Goal: Information Seeking & Learning: Learn about a topic

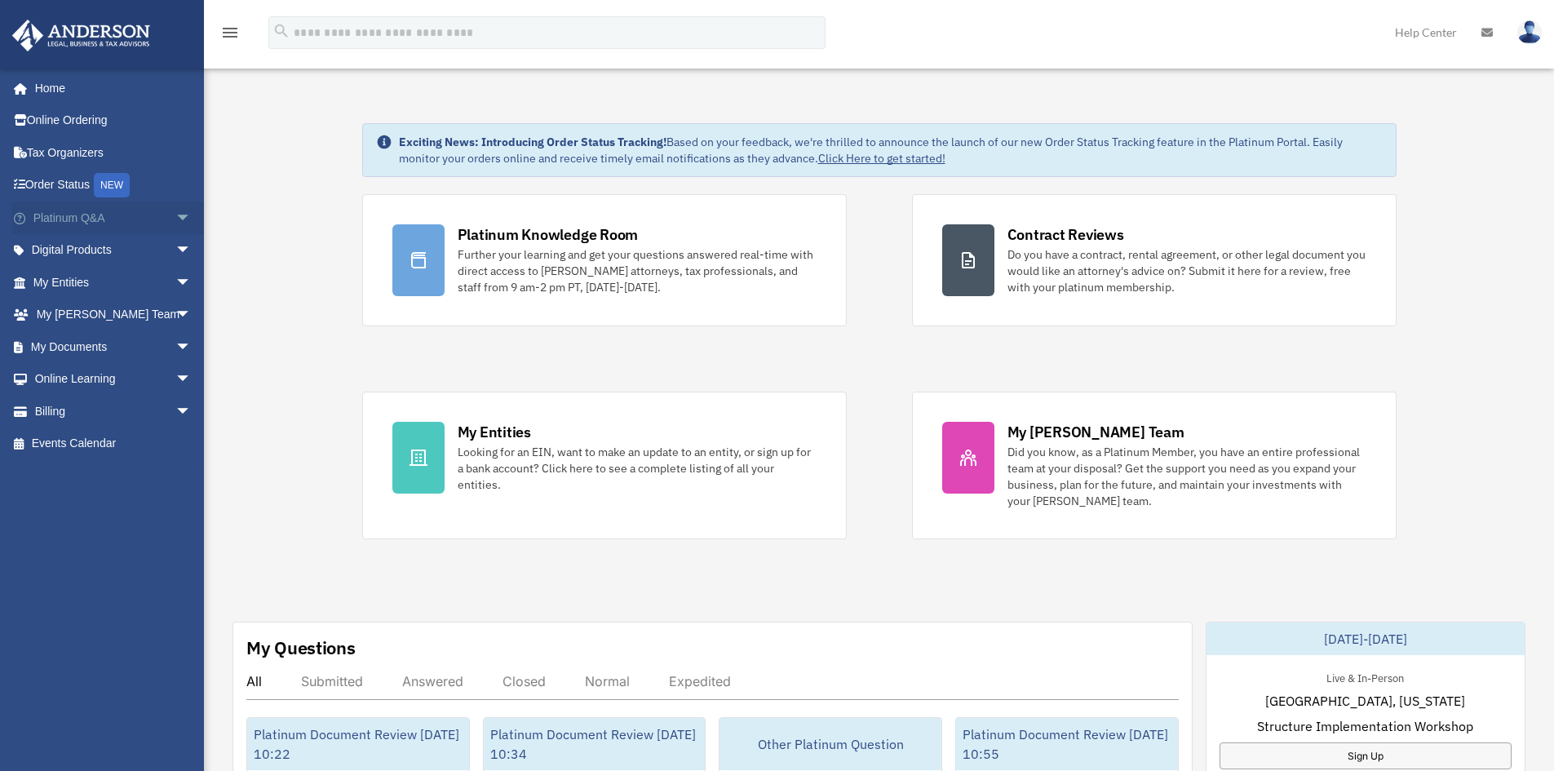
click at [175, 223] on span "arrow_drop_down" at bounding box center [191, 217] width 33 height 33
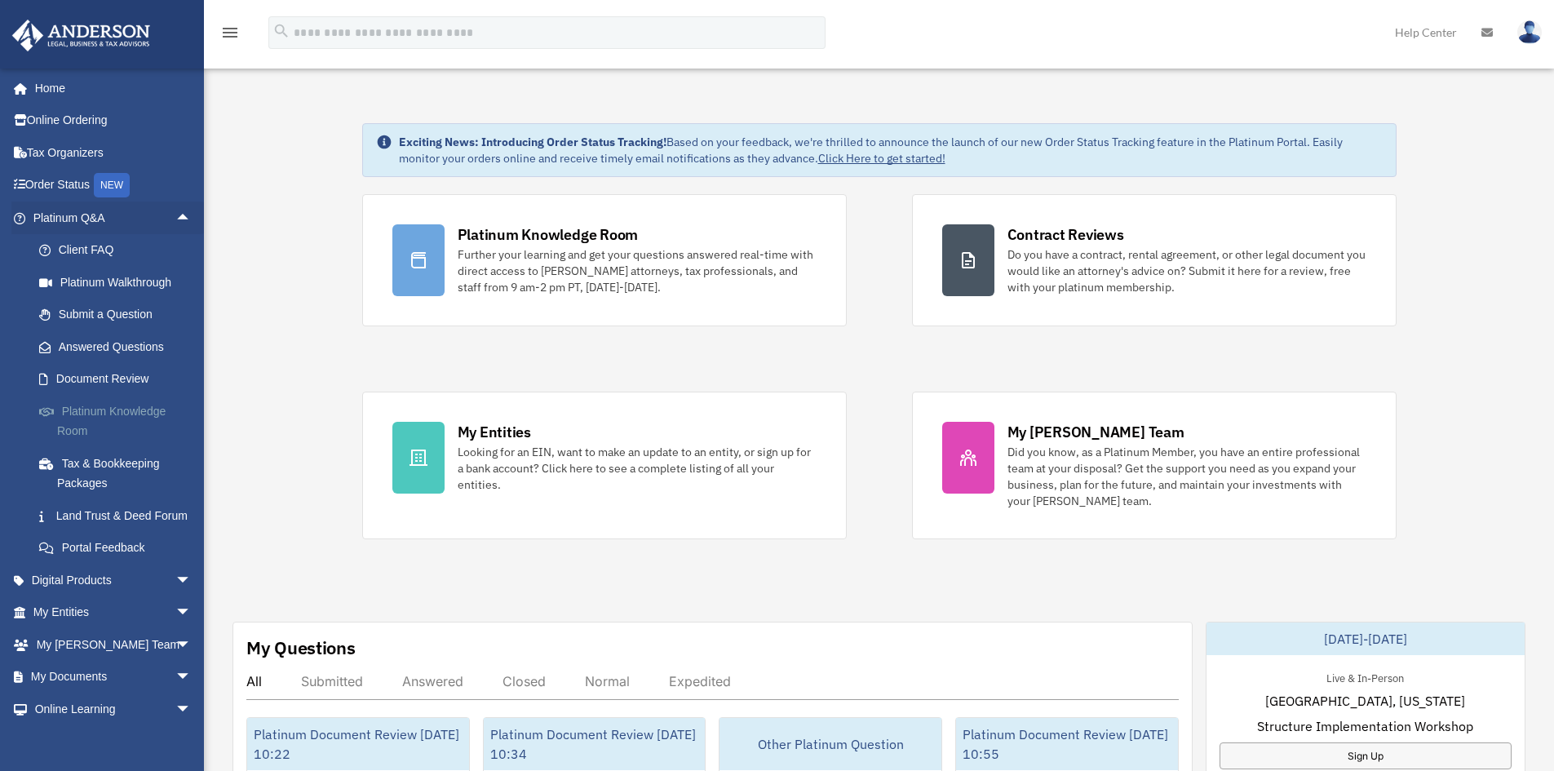
click at [83, 419] on link "Platinum Knowledge Room" at bounding box center [119, 421] width 193 height 52
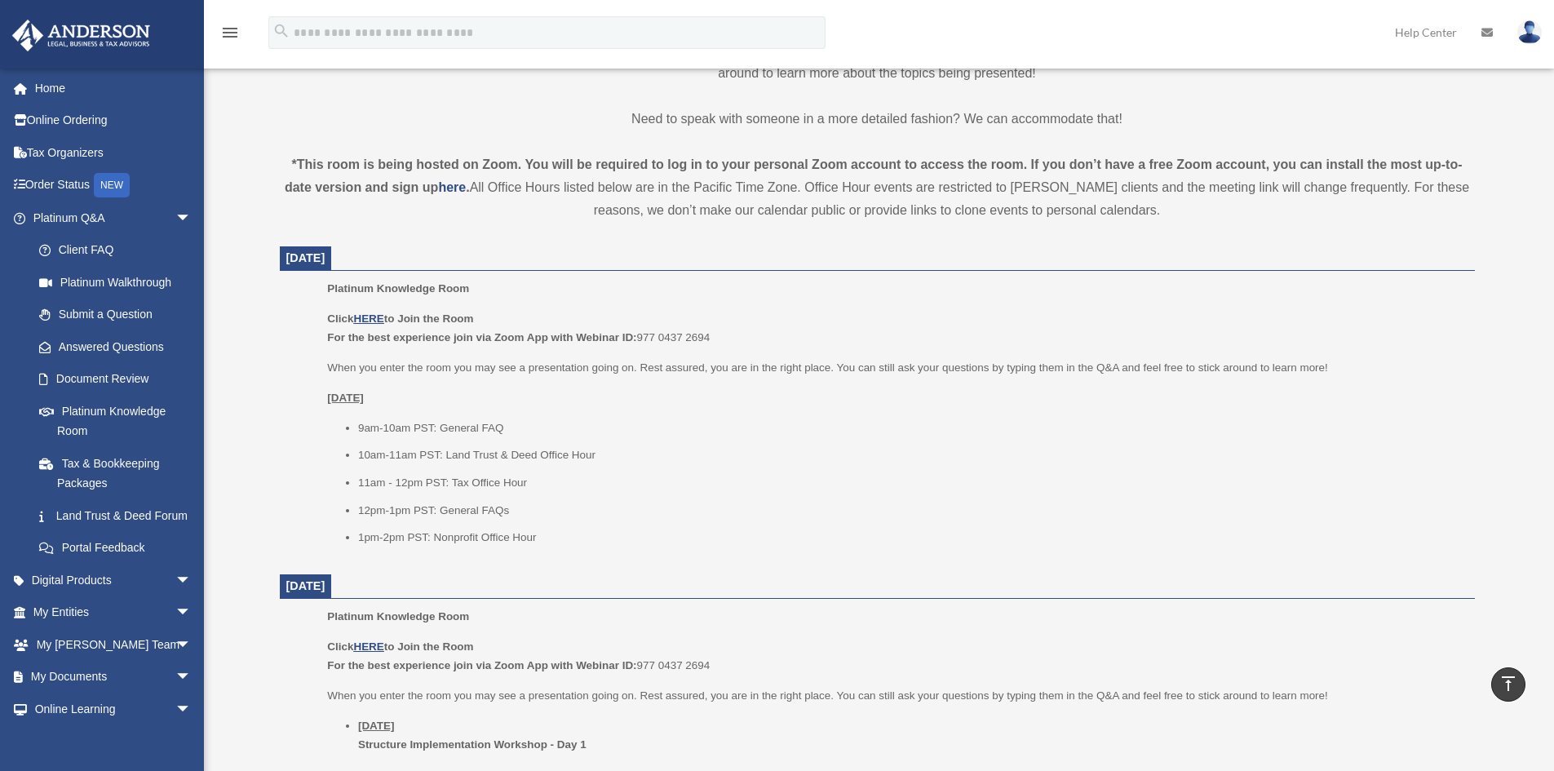
scroll to position [489, 0]
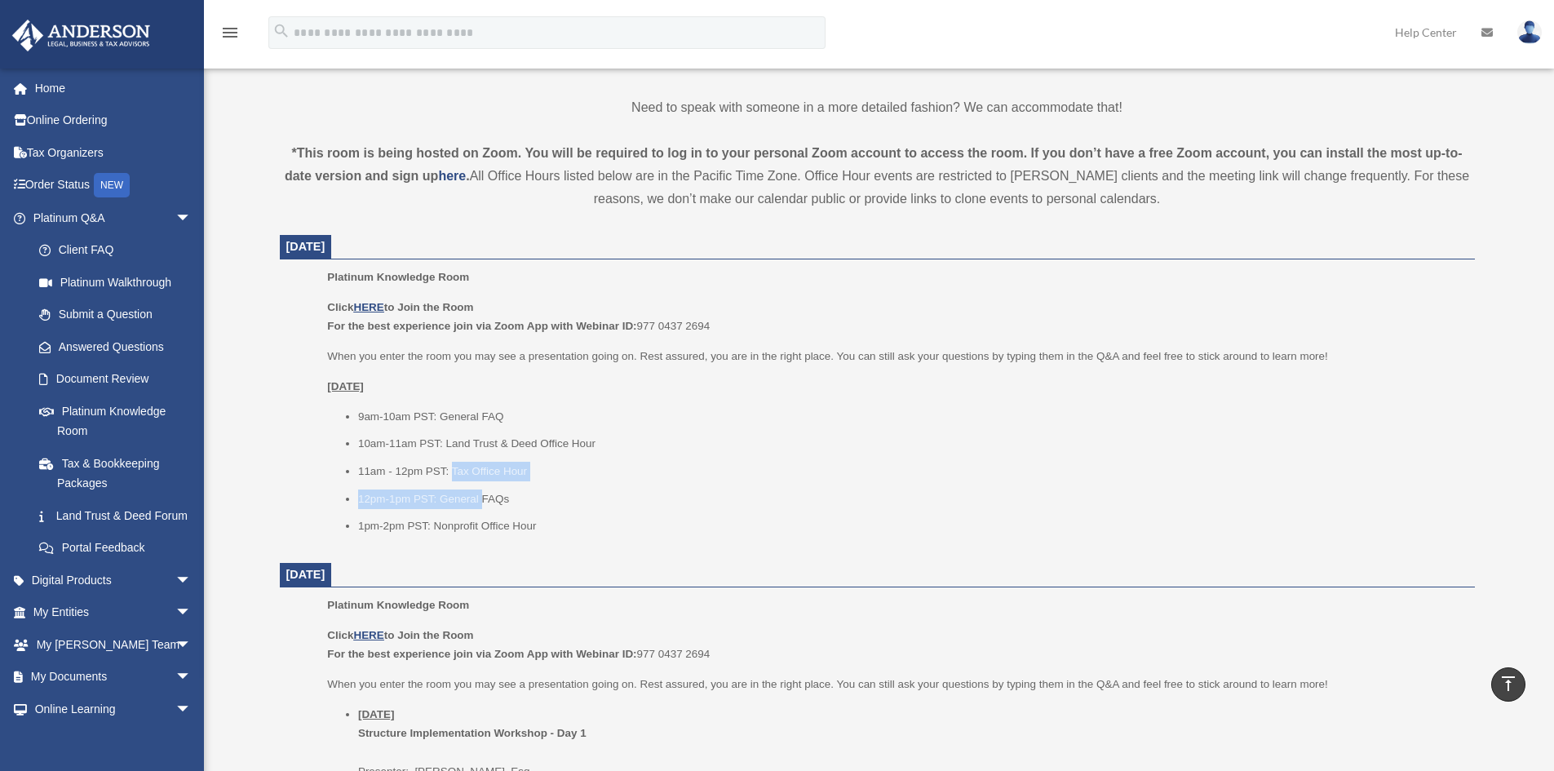
drag, startPoint x: 449, startPoint y: 453, endPoint x: 482, endPoint y: 488, distance: 47.3
click at [482, 488] on ul "9am-10am PST: General FAQ 10am-11am PST: Land Trust & Deed Office Hour 11am - 1…" at bounding box center [894, 471] width 1135 height 129
drag, startPoint x: 446, startPoint y: 441, endPoint x: 623, endPoint y: 446, distance: 177.0
click at [623, 446] on li "10am-11am PST: Land Trust & Deed Office Hour" at bounding box center [910, 444] width 1105 height 20
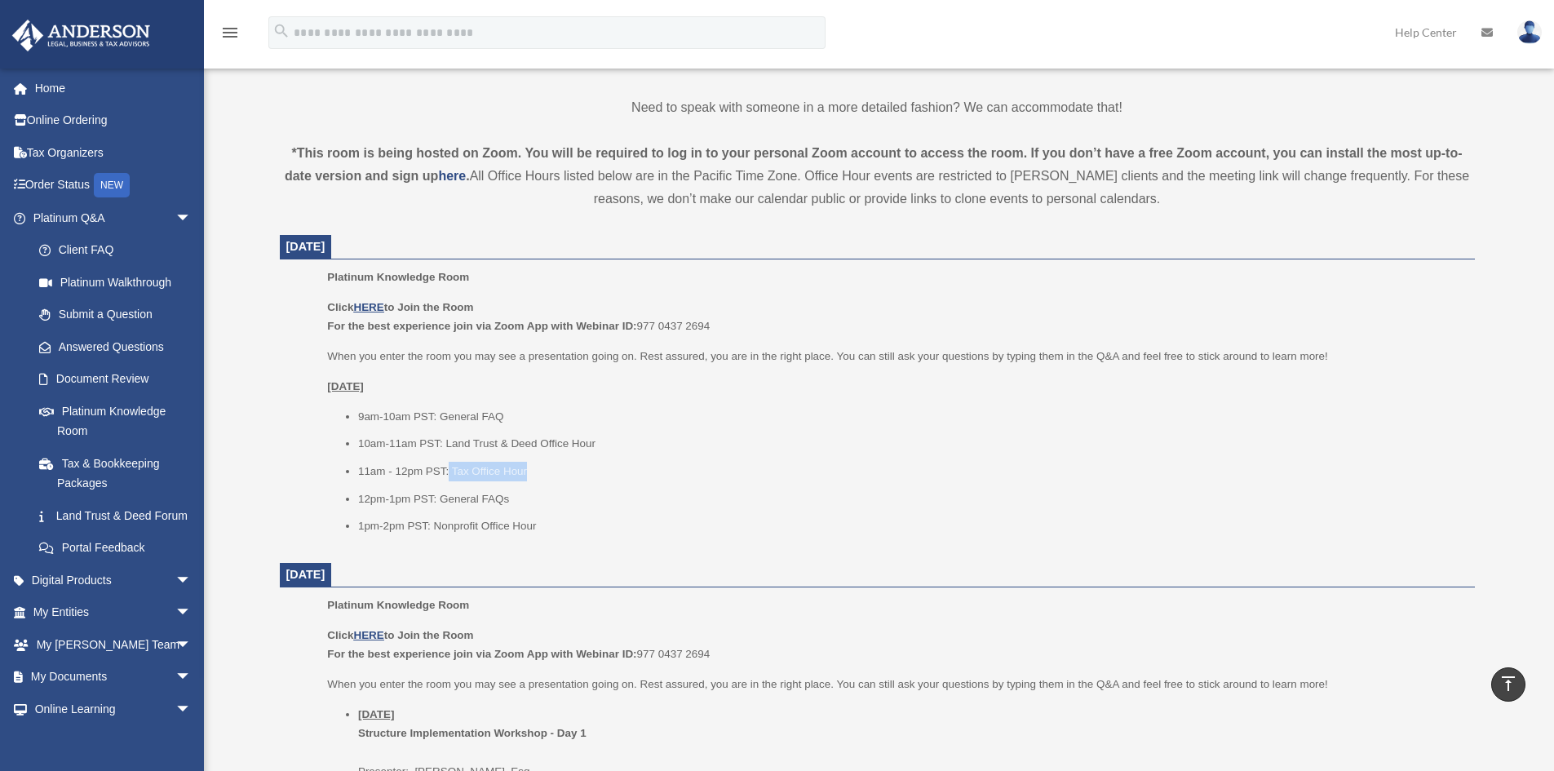
drag, startPoint x: 447, startPoint y: 471, endPoint x: 570, endPoint y: 471, distance: 123.2
click at [570, 471] on li "11am - 12pm PST: Tax Office Hour" at bounding box center [910, 472] width 1105 height 20
click at [505, 451] on li "10am-11am PST: Land Trust & Deed Office Hour" at bounding box center [910, 444] width 1105 height 20
drag, startPoint x: 484, startPoint y: 440, endPoint x: 618, endPoint y: 443, distance: 134.6
click at [493, 440] on li "10am-11am PST: Land Trust & Deed Office Hour" at bounding box center [910, 444] width 1105 height 20
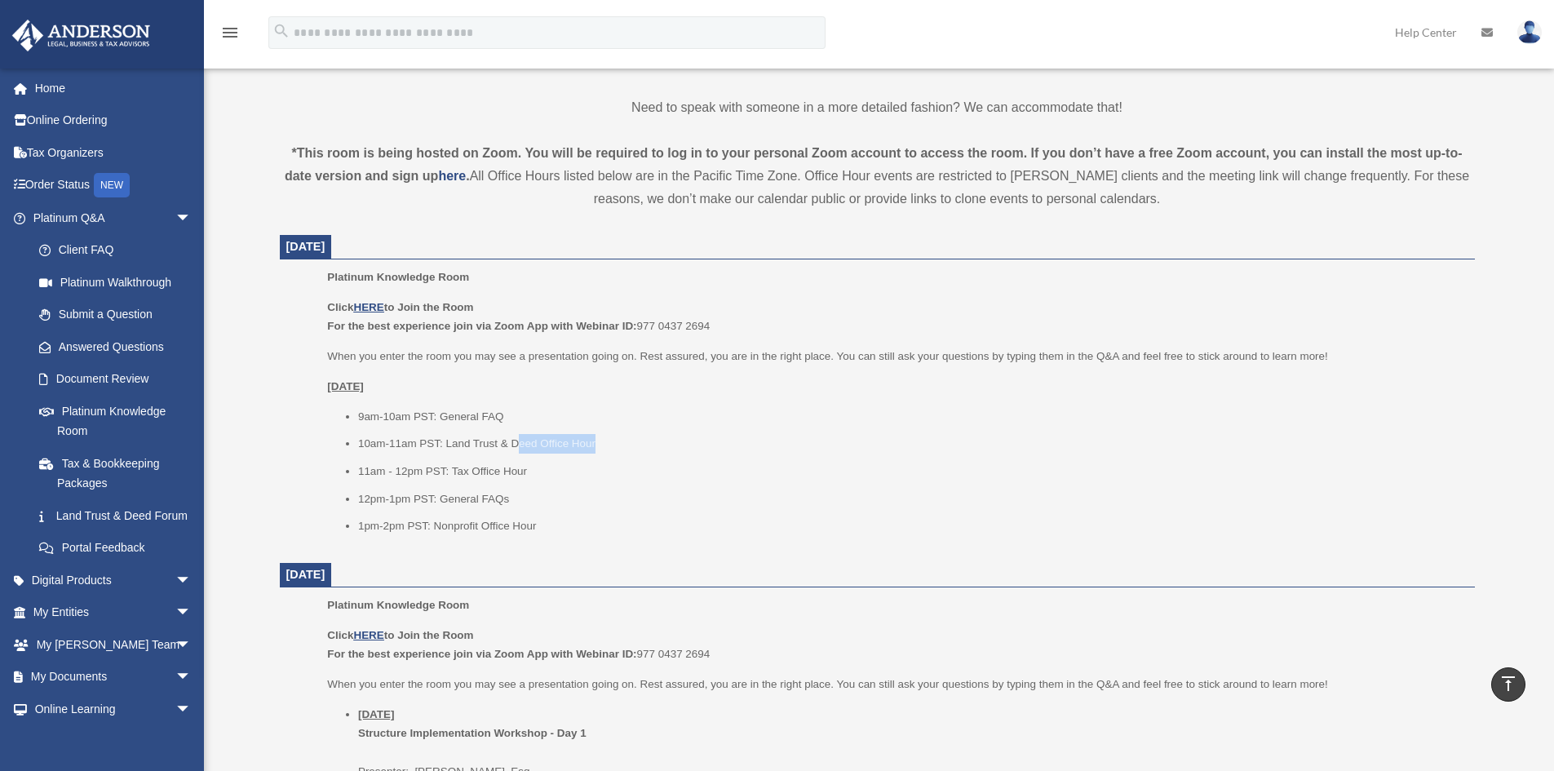
click at [618, 443] on li "10am-11am PST: Land Trust & Deed Office Hour" at bounding box center [910, 444] width 1105 height 20
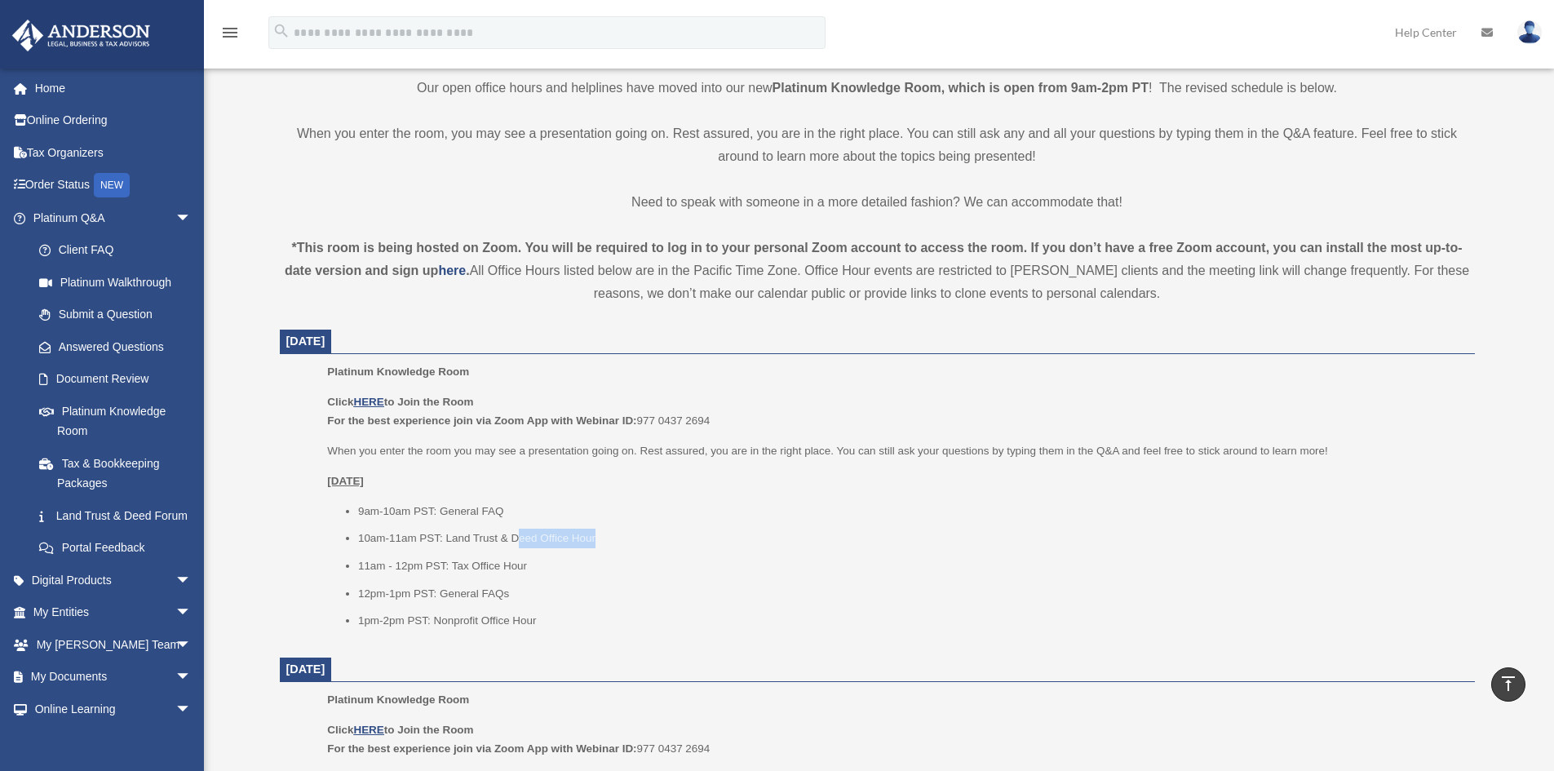
scroll to position [163, 0]
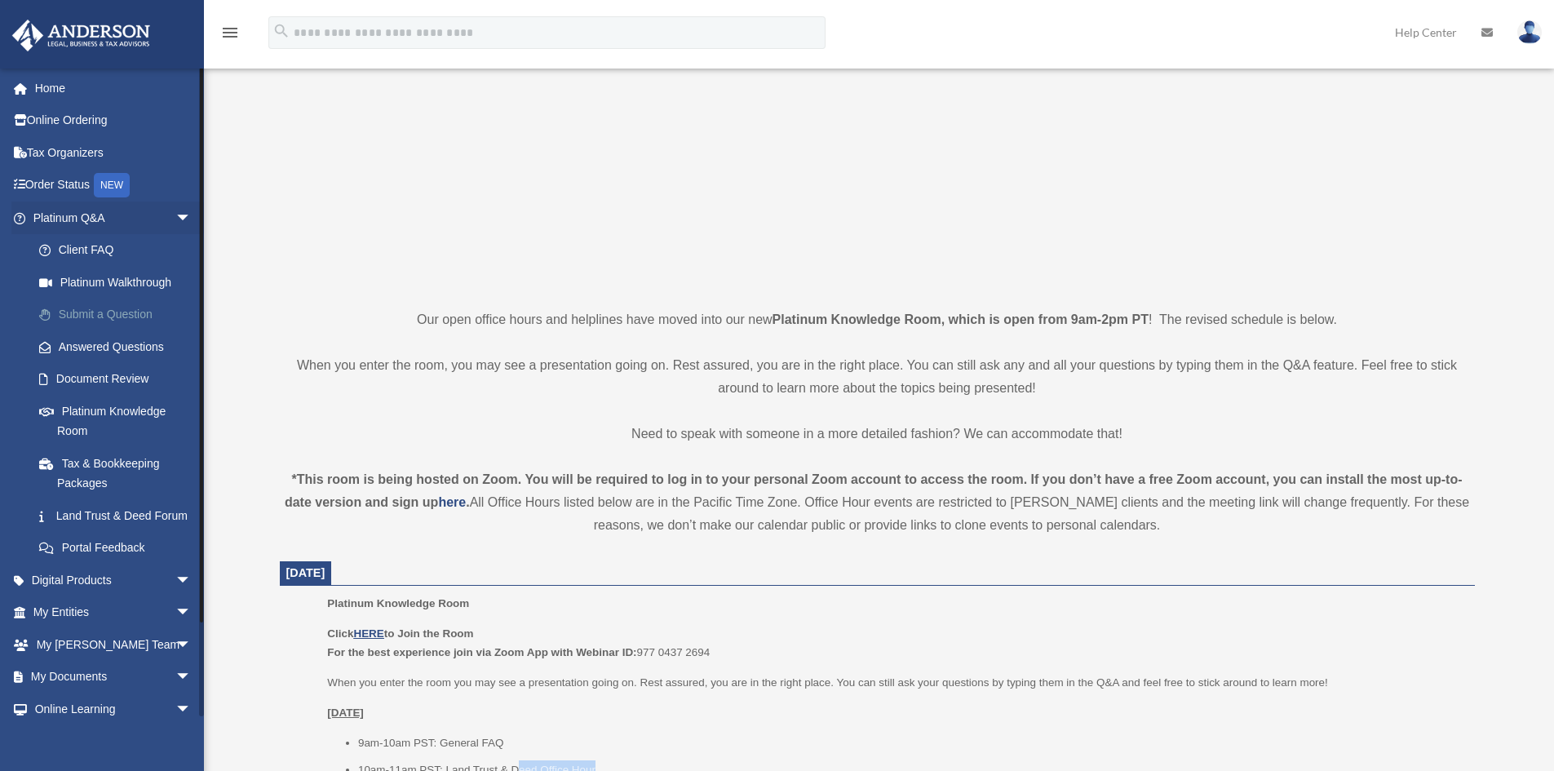
click at [124, 309] on link "Submit a Question" at bounding box center [119, 315] width 193 height 33
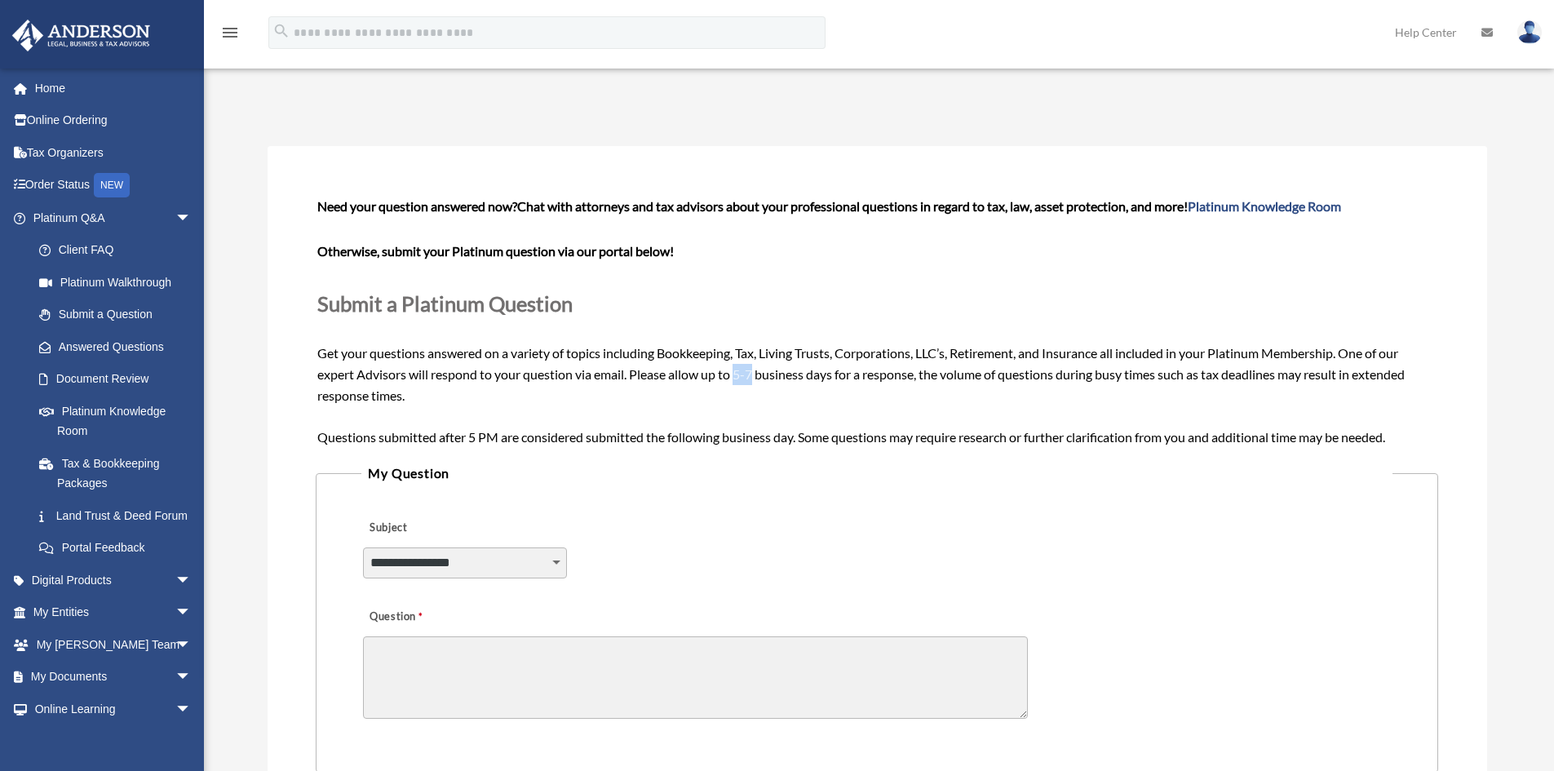
drag, startPoint x: 738, startPoint y: 370, endPoint x: 756, endPoint y: 370, distance: 17.9
click at [756, 370] on span "Need your question answered now? Chat with attorneys and tax advisors about you…" at bounding box center [876, 320] width 1118 height 245
click at [877, 375] on span "Need your question answered now? Chat with attorneys and tax advisors about you…" at bounding box center [876, 320] width 1118 height 245
click at [117, 374] on link "Document Review" at bounding box center [119, 379] width 193 height 33
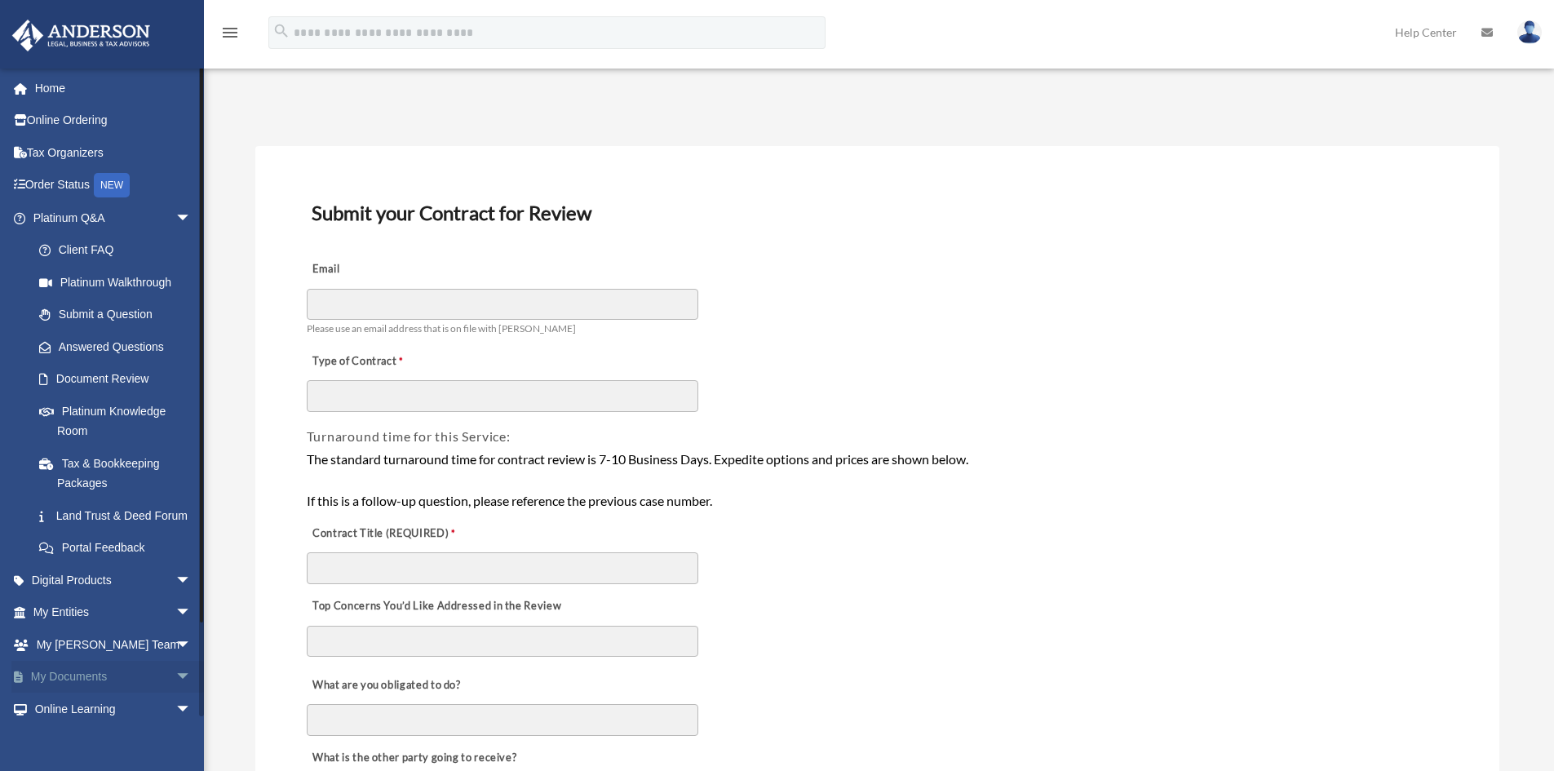
click at [156, 693] on link "My Documents arrow_drop_down" at bounding box center [113, 677] width 205 height 33
click at [175, 694] on span "arrow_drop_down" at bounding box center [191, 677] width 33 height 33
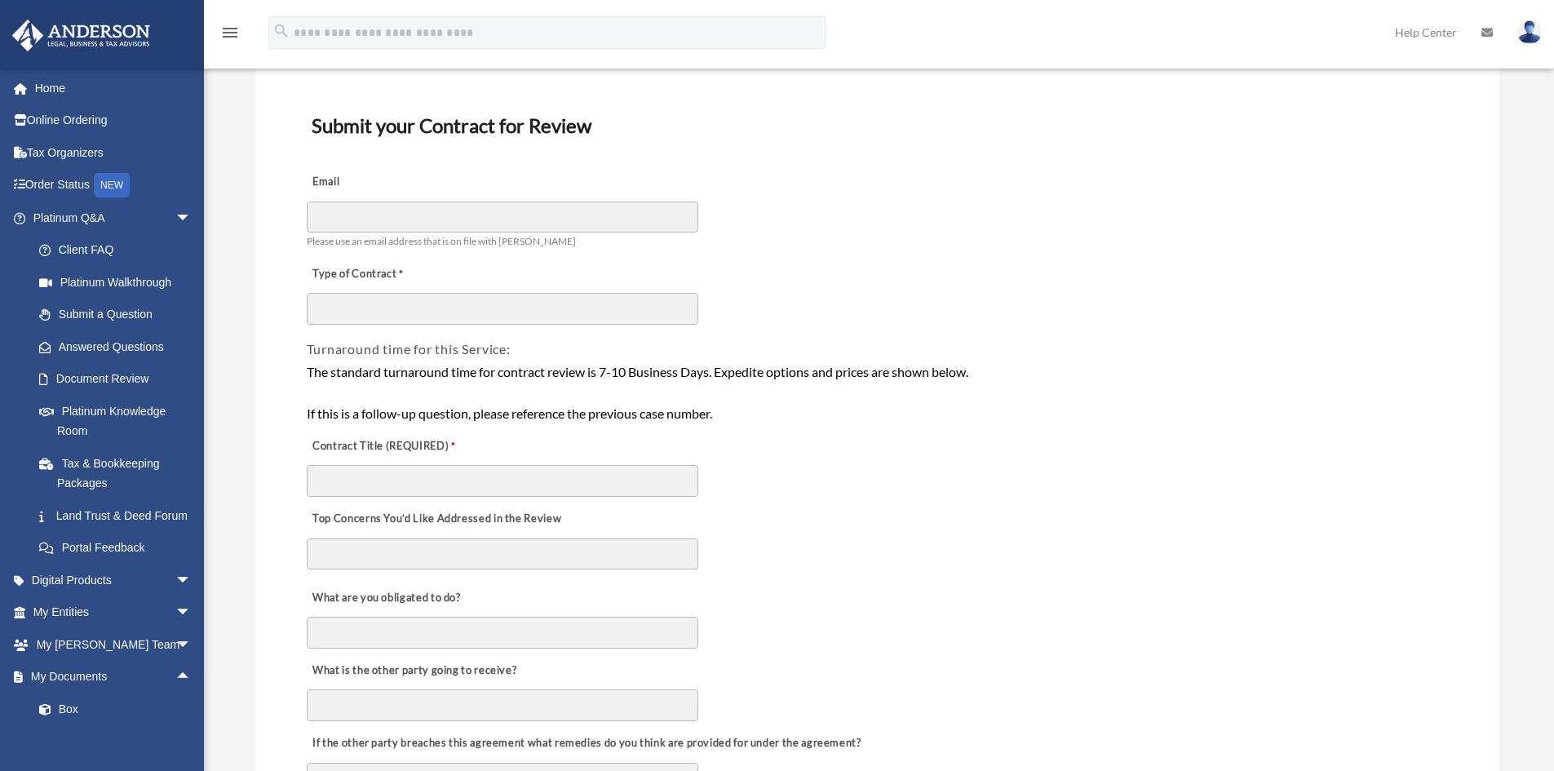
scroll to position [245, 0]
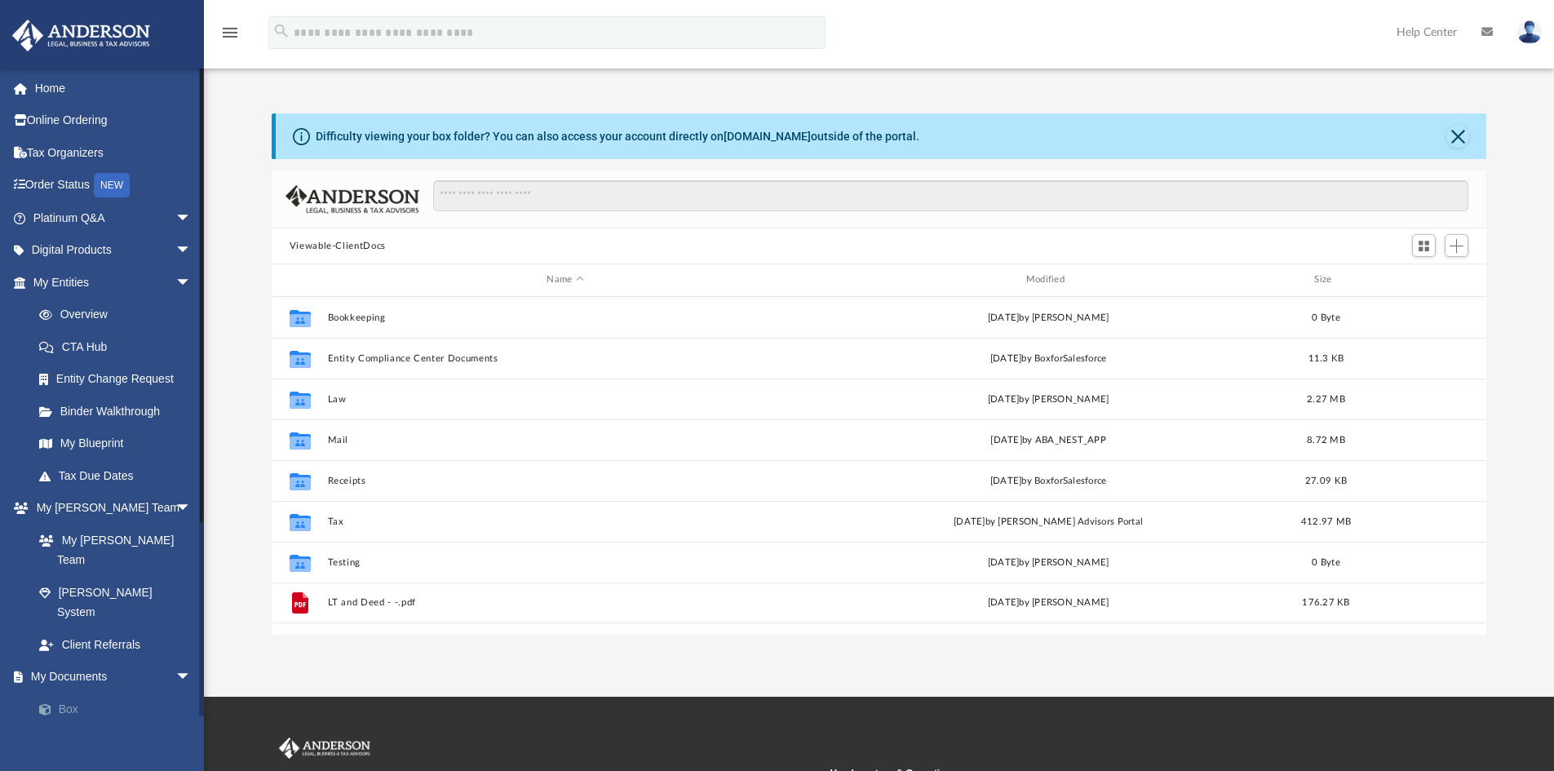
scroll to position [359, 1202]
click at [81, 692] on link "Box" at bounding box center [119, 708] width 193 height 33
